Goal: Transaction & Acquisition: Book appointment/travel/reservation

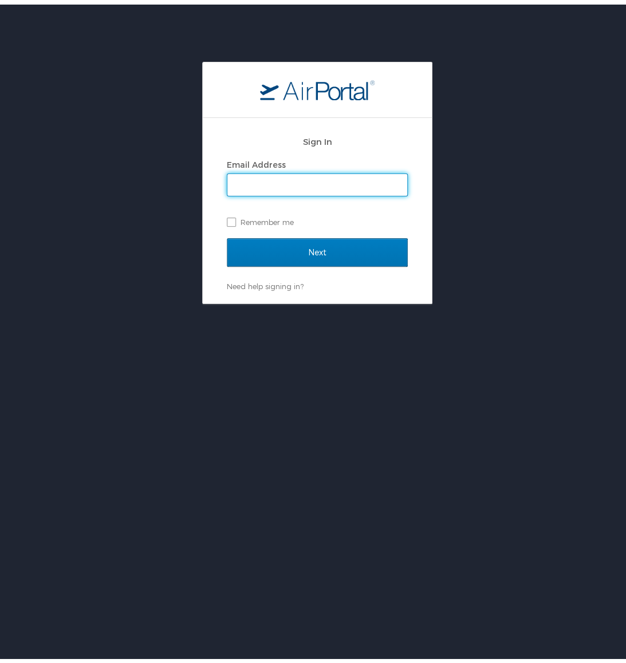
click at [320, 180] on input "Email Address" at bounding box center [317, 181] width 180 height 22
type input "jeff.weinman@usskiandsnowboard.org"
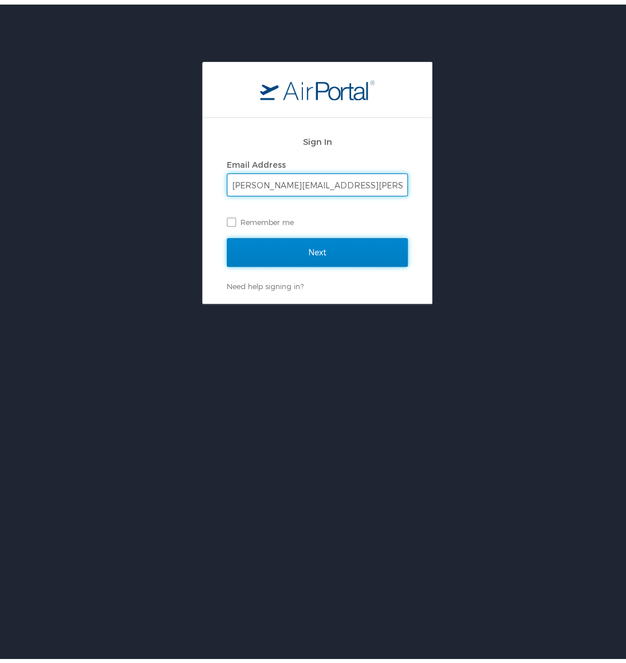
click at [326, 235] on input "Next" at bounding box center [317, 248] width 181 height 29
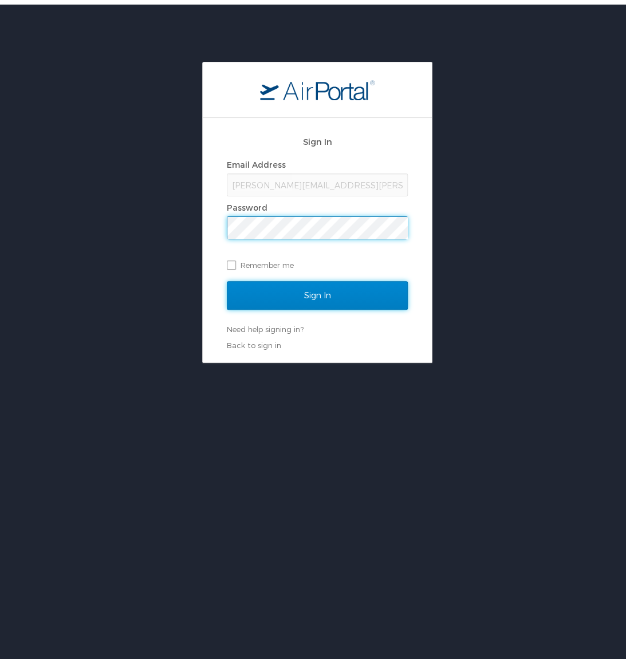
click at [357, 288] on input "Sign In" at bounding box center [317, 291] width 181 height 29
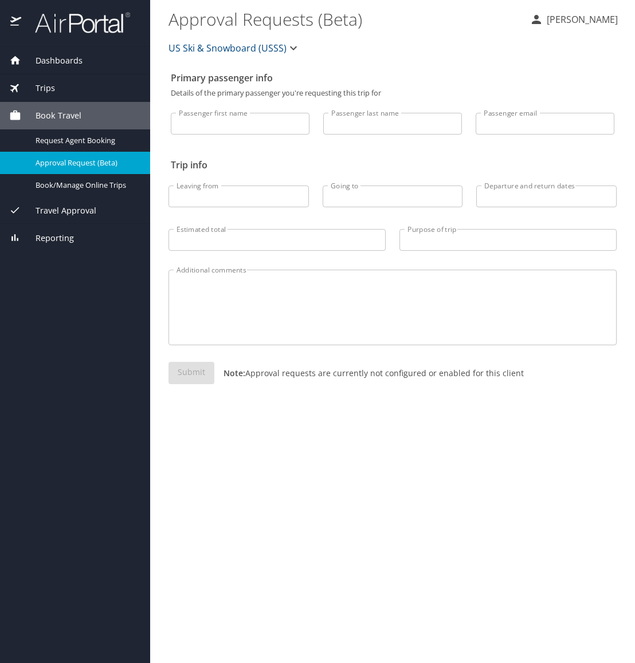
click at [46, 113] on span "Book Travel" at bounding box center [51, 115] width 60 height 13
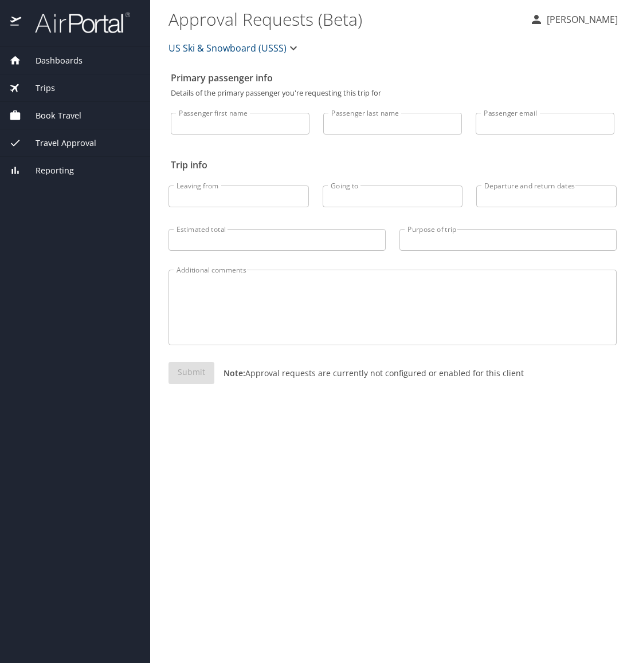
click at [46, 113] on span "Book Travel" at bounding box center [51, 115] width 60 height 13
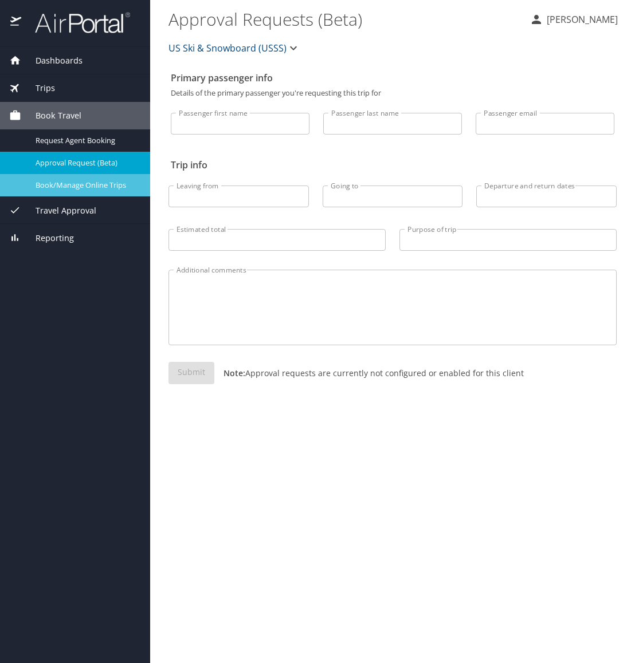
click at [57, 190] on span "Book/Manage Online Trips" at bounding box center [86, 185] width 101 height 11
